Goal: Use online tool/utility: Utilize a website feature to perform a specific function

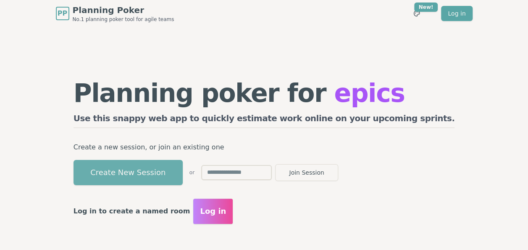
click at [183, 177] on button "Create New Session" at bounding box center [128, 172] width 109 height 25
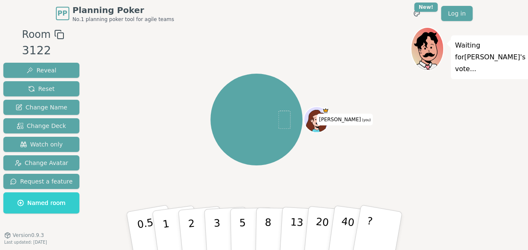
drag, startPoint x: 198, startPoint y: 177, endPoint x: 276, endPoint y: 106, distance: 105.3
click at [276, 106] on div "[PERSON_NAME] (you)" at bounding box center [257, 119] width 308 height 155
click at [36, 122] on span "Change Deck" at bounding box center [41, 125] width 49 height 8
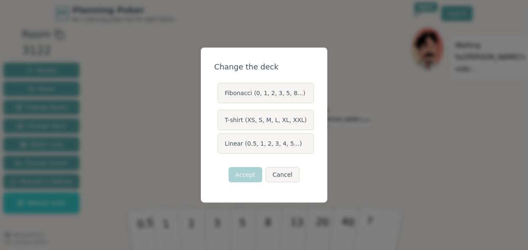
click at [264, 119] on label "T-shirt (XS, S, M, L, XL, XXL)" at bounding box center [266, 120] width 96 height 20
click at [221, 119] on button "T-shirt (XS, S, M, L, XL, XXL)" at bounding box center [217, 119] width 7 height 7
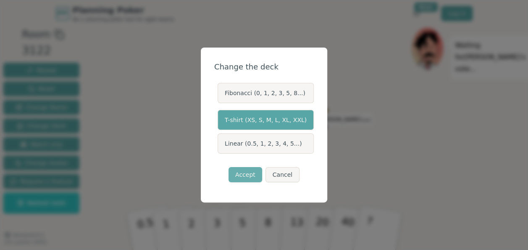
click at [247, 177] on button "Accept" at bounding box center [246, 174] width 34 height 15
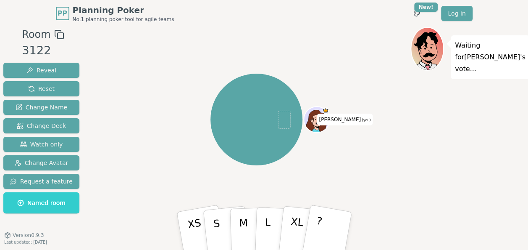
click at [56, 34] on icon at bounding box center [59, 34] width 10 height 10
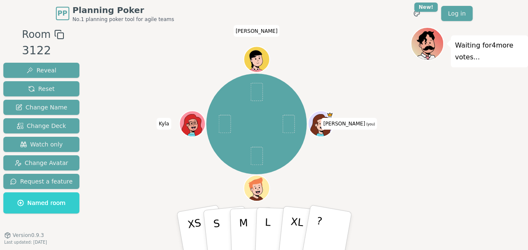
click at [113, 72] on div "[PERSON_NAME] (you) [PERSON_NAME] [PERSON_NAME] [PERSON_NAME]" at bounding box center [257, 124] width 308 height 164
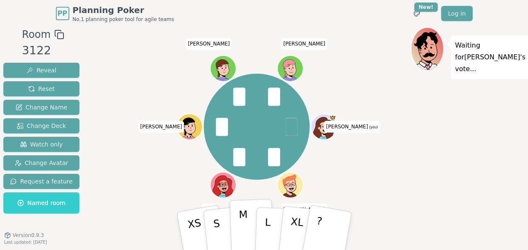
click at [248, 225] on button "M" at bounding box center [251, 230] width 44 height 64
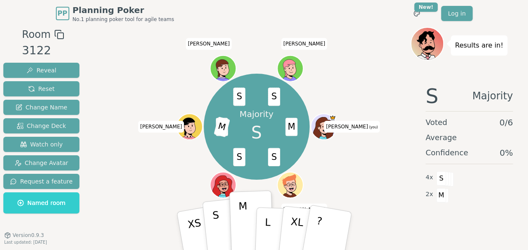
click at [220, 231] on button "S" at bounding box center [226, 230] width 48 height 67
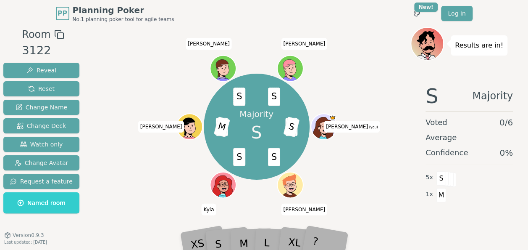
click at [137, 177] on div "Majority S M S S S L M S S [PERSON_NAME] (you) [PERSON_NAME] [PERSON_NAME] [PER…" at bounding box center [257, 126] width 308 height 169
